Goal: Transaction & Acquisition: Purchase product/service

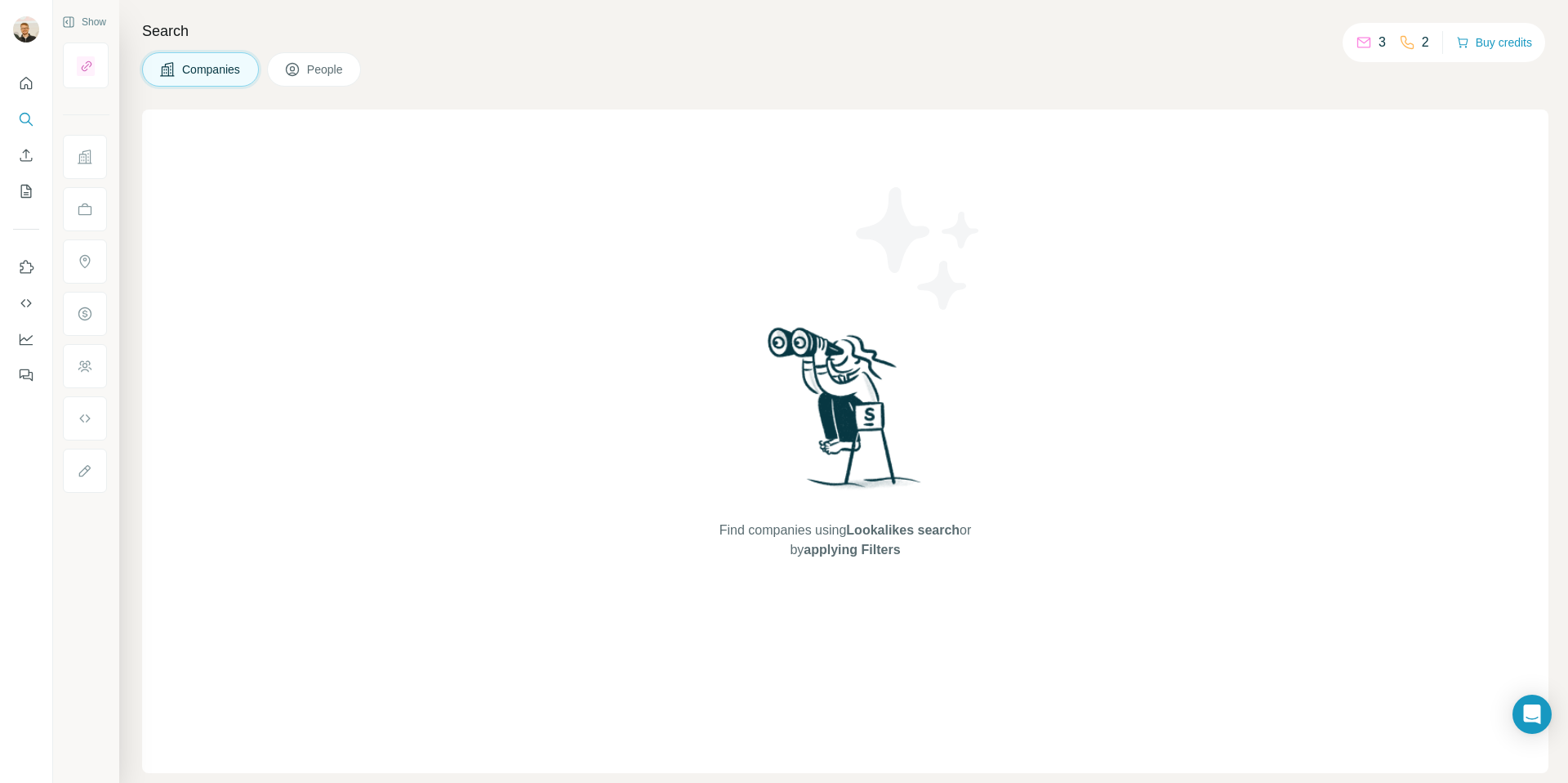
click at [1400, 34] on icon at bounding box center [1407, 42] width 16 height 16
click at [1473, 48] on button "Buy credits" at bounding box center [1495, 42] width 76 height 23
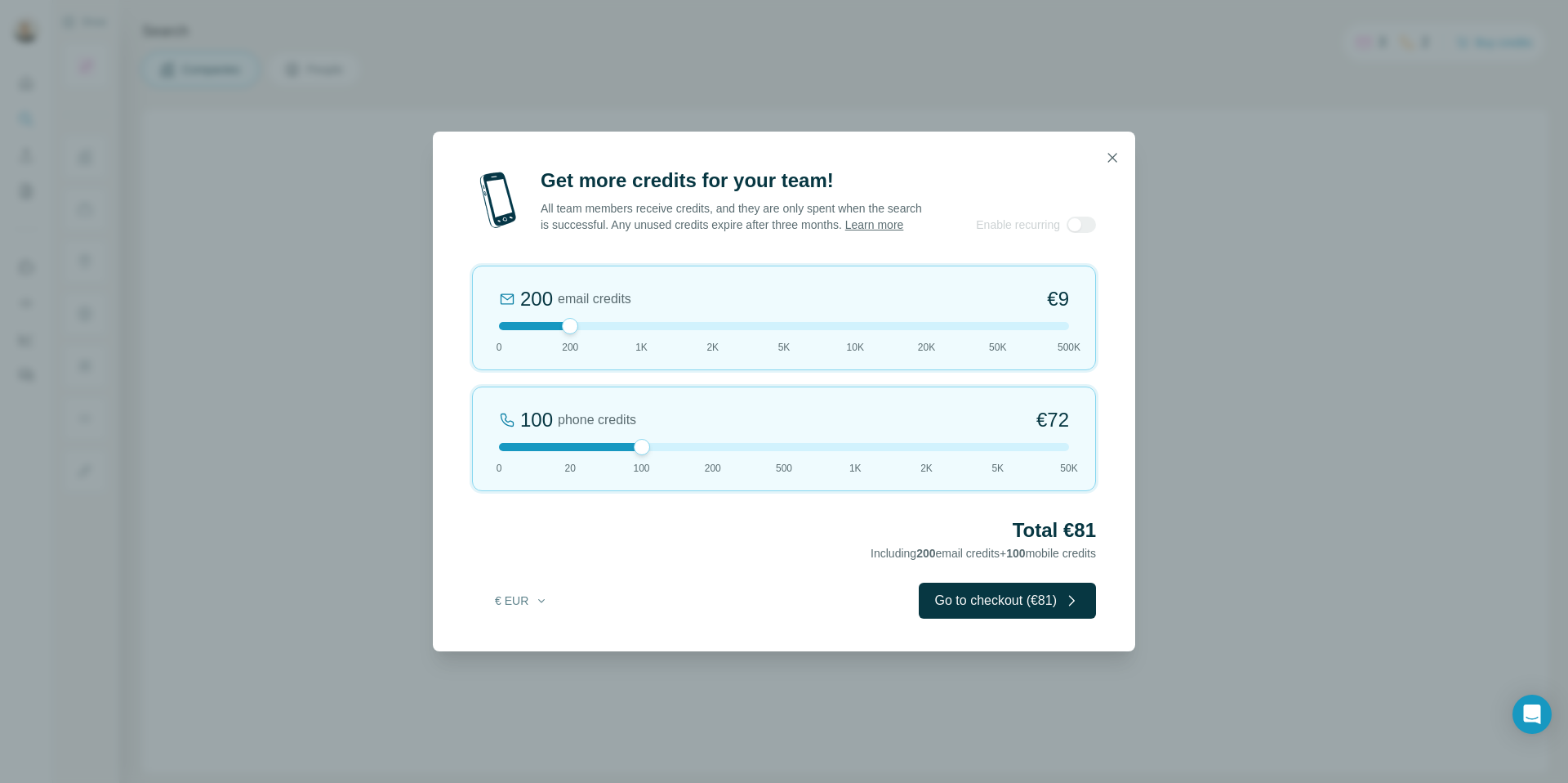
drag, startPoint x: 569, startPoint y: 446, endPoint x: 670, endPoint y: 448, distance: 101.0
click at [670, 448] on div at bounding box center [784, 447] width 570 height 8
drag, startPoint x: 568, startPoint y: 327, endPoint x: 609, endPoint y: 346, distance: 45.2
click at [609, 346] on div "1K email credits €42 0 200 1K 2K 5K 10K 20K 50K 500K" at bounding box center [784, 317] width 624 height 104
drag, startPoint x: 1054, startPoint y: 304, endPoint x: 1028, endPoint y: 304, distance: 26.0
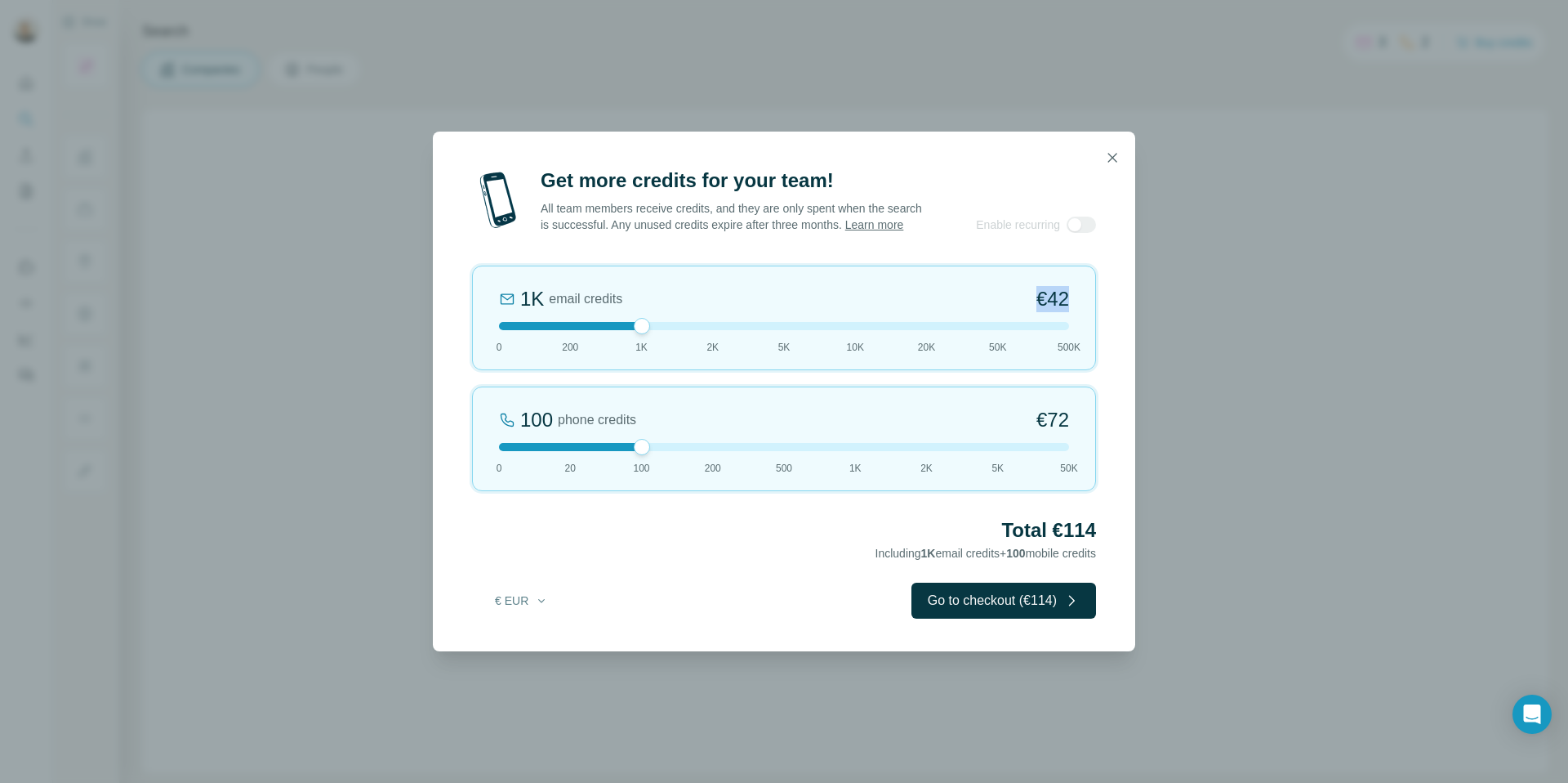
click at [1028, 304] on div "1K email credits €42 0 200 1K 2K 5K 10K 20K 50K 500K" at bounding box center [784, 317] width 624 height 104
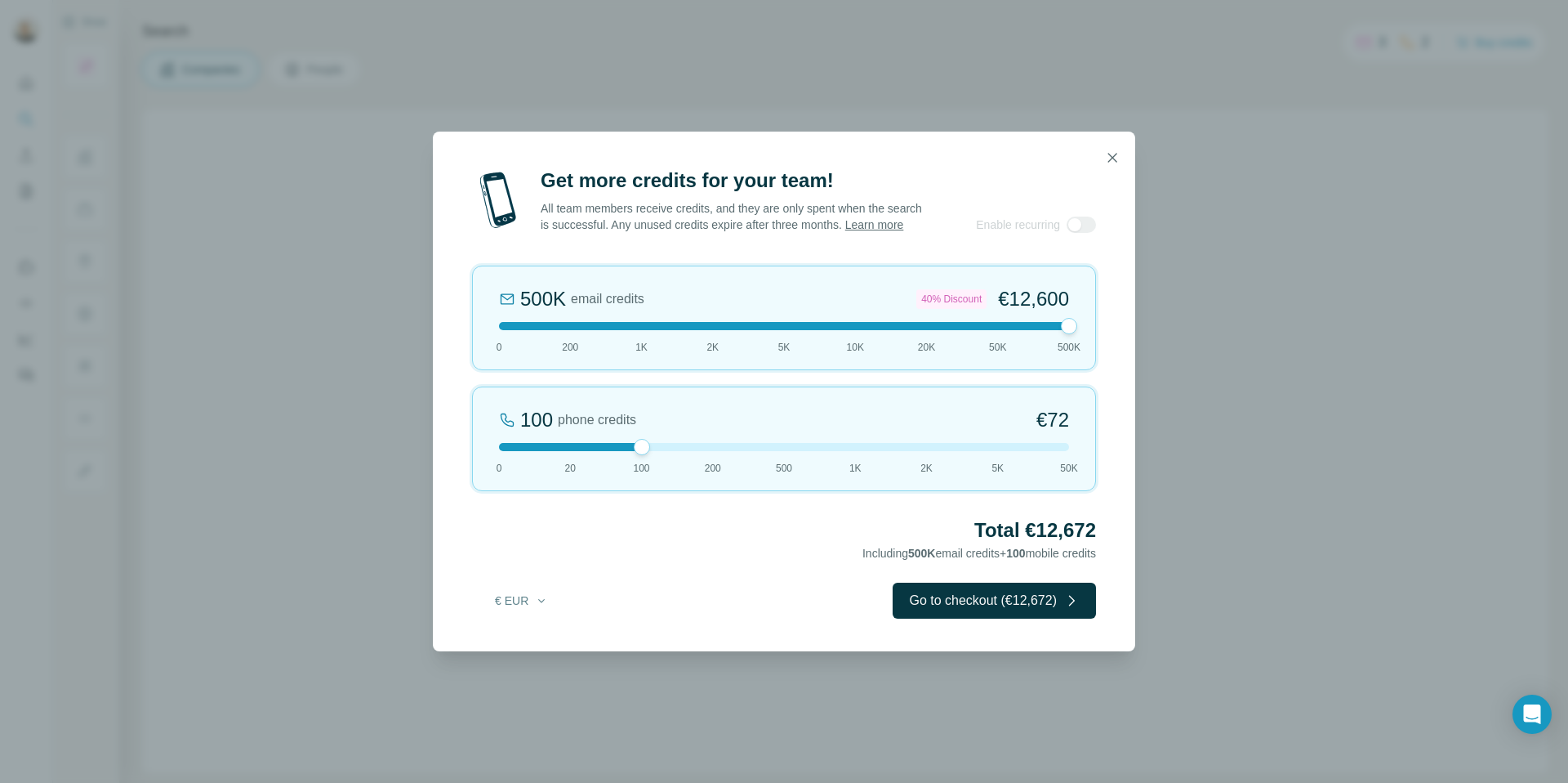
drag, startPoint x: 992, startPoint y: 330, endPoint x: 1079, endPoint y: 329, distance: 87.0
click at [1079, 329] on div "500K email credits 40% Discount €12,600 0 200 1K 2K 5K 10K 20K 50K 500K" at bounding box center [784, 317] width 624 height 104
click at [1113, 159] on icon "button" at bounding box center [1112, 157] width 16 height 16
